Goal: Task Accomplishment & Management: Use online tool/utility

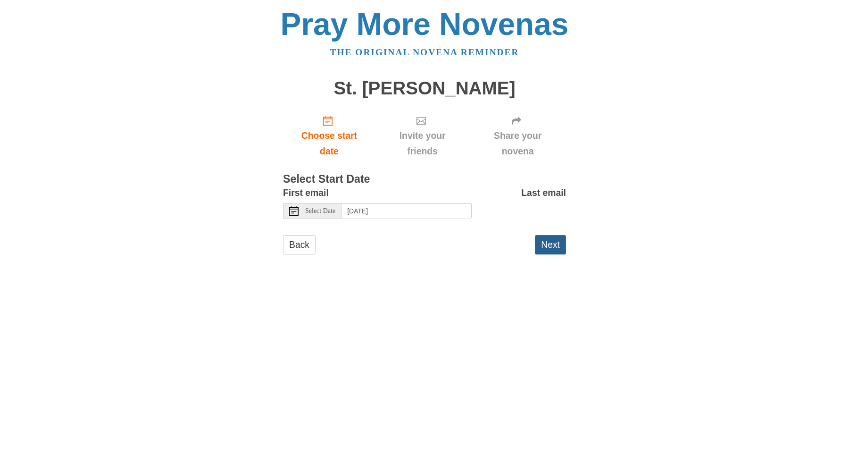
click at [546, 250] on button "Next" at bounding box center [550, 244] width 31 height 19
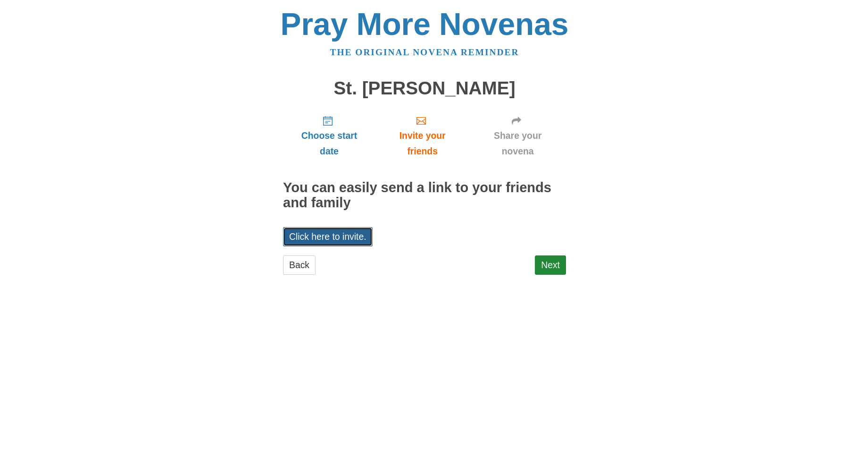
click at [354, 245] on link "Click here to invite." at bounding box center [328, 236] width 90 height 19
click at [553, 264] on link "Next" at bounding box center [550, 264] width 31 height 19
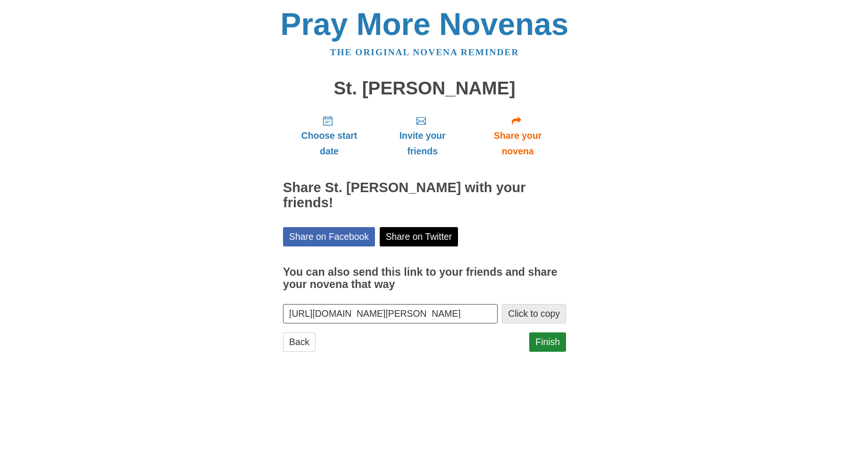
click at [528, 304] on button "Click to copy" at bounding box center [534, 313] width 64 height 19
click at [549, 332] on link "Finish" at bounding box center [548, 341] width 37 height 19
